Goal: Task Accomplishment & Management: Manage account settings

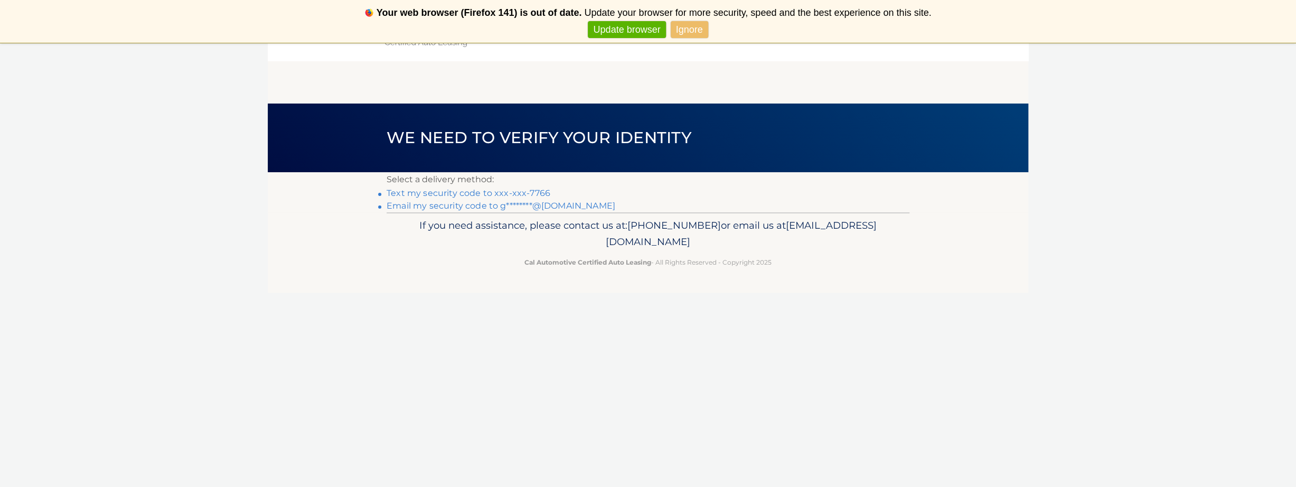
click at [516, 193] on link "Text my security code to xxx-xxx-7766" at bounding box center [469, 193] width 164 height 10
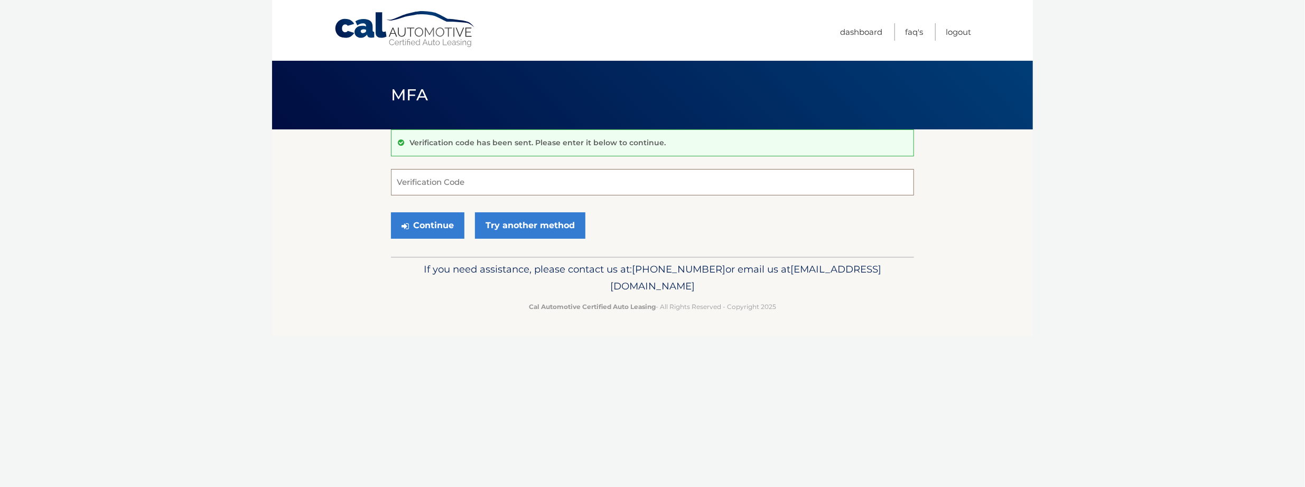
click at [470, 179] on input "Verification Code" at bounding box center [652, 182] width 523 height 26
click at [552, 221] on link "Try another method" at bounding box center [530, 225] width 110 height 26
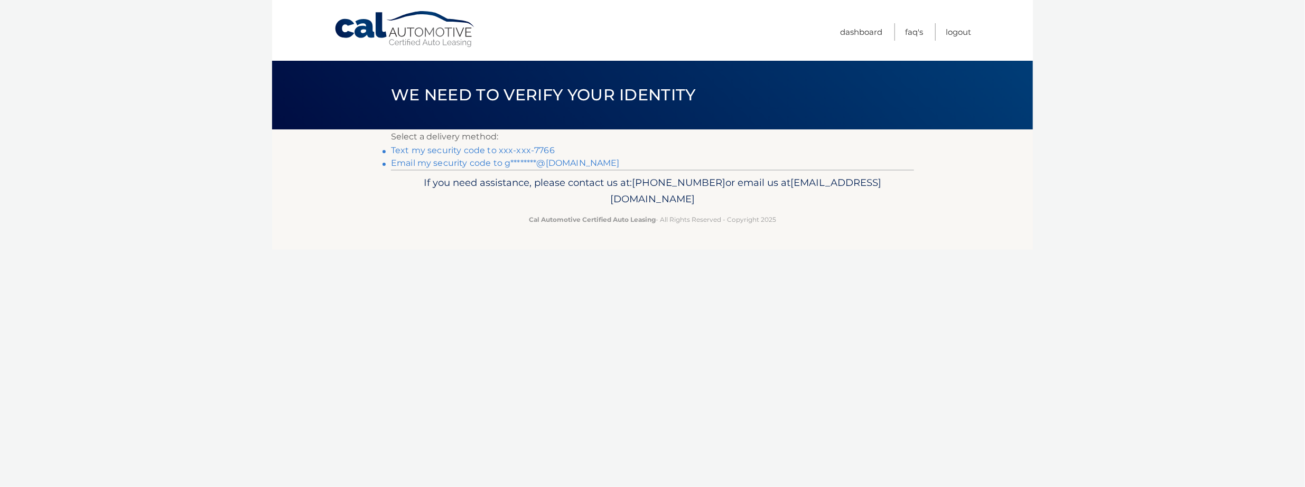
click at [479, 147] on link "Text my security code to xxx-xxx-7766" at bounding box center [473, 150] width 164 height 10
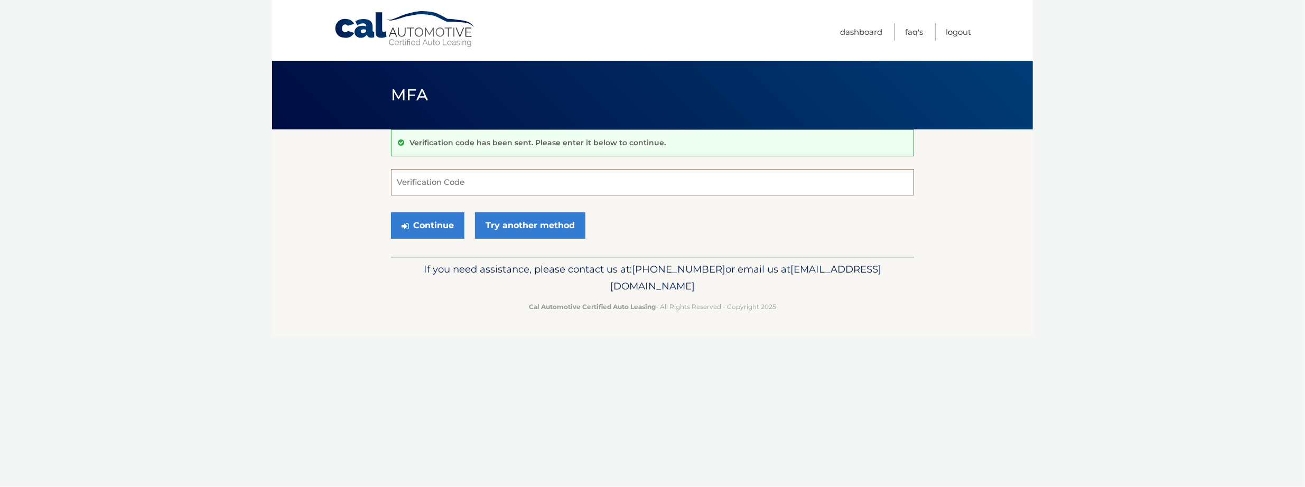
click at [443, 183] on input "Verification Code" at bounding box center [652, 182] width 523 height 26
click at [632, 178] on input "Verification Code" at bounding box center [652, 182] width 523 height 26
click at [487, 183] on input "Verification Code" at bounding box center [652, 182] width 523 height 26
type input "447810"
click at [450, 219] on button "Continue" at bounding box center [427, 225] width 73 height 26
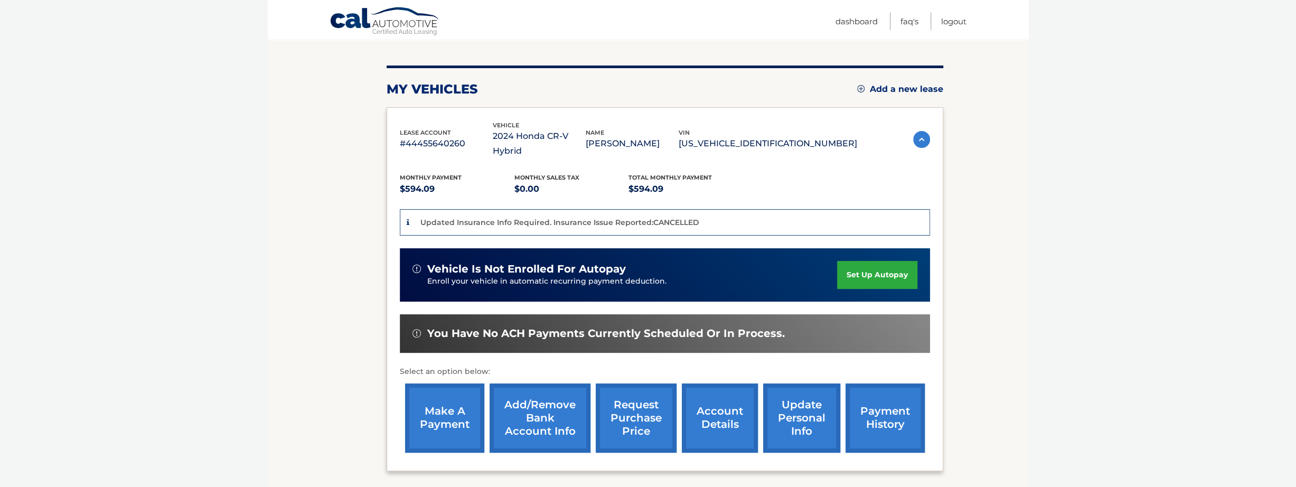
scroll to position [218, 0]
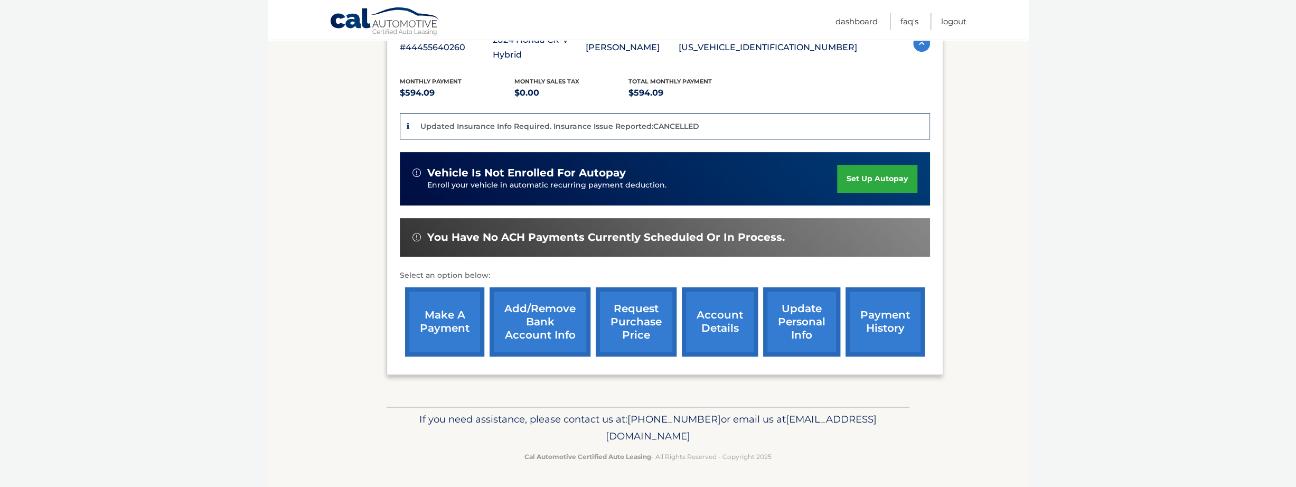
click at [443, 322] on link "make a payment" at bounding box center [444, 321] width 79 height 69
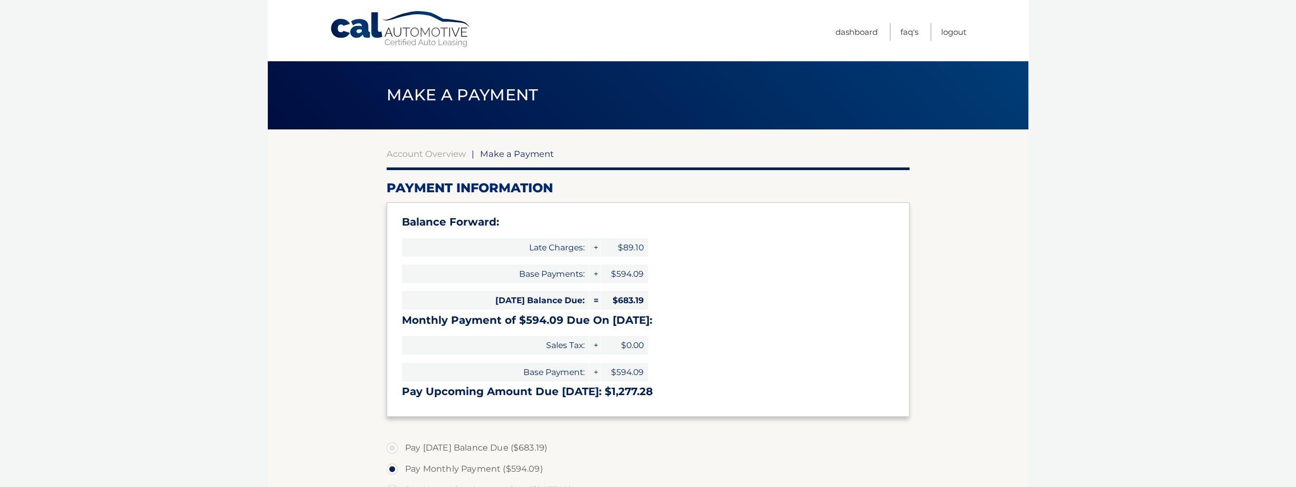
drag, startPoint x: 532, startPoint y: 18, endPoint x: 538, endPoint y: 16, distance: 6.2
click at [533, 17] on nav "Menu Dashboard FAQ's Logout" at bounding box center [724, 30] width 486 height 61
